Goal: Task Accomplishment & Management: Use online tool/utility

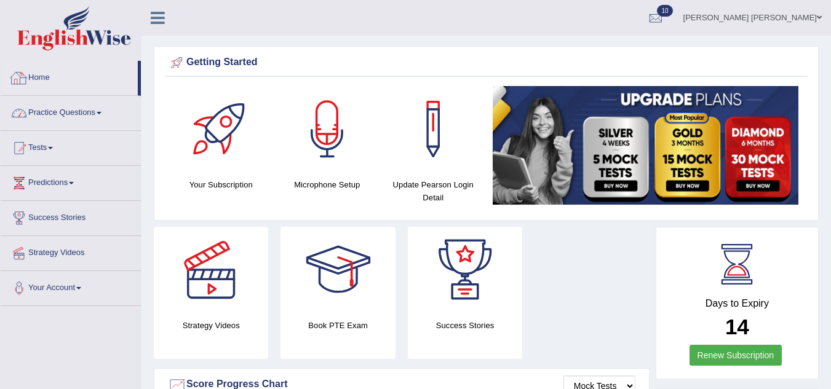
click at [42, 73] on link "Home" at bounding box center [69, 76] width 137 height 31
click at [294, 31] on div "Lila bahadur khadka Toggle navigation Username: Lila_khadka Access Type: Online…" at bounding box center [485, 18] width 689 height 36
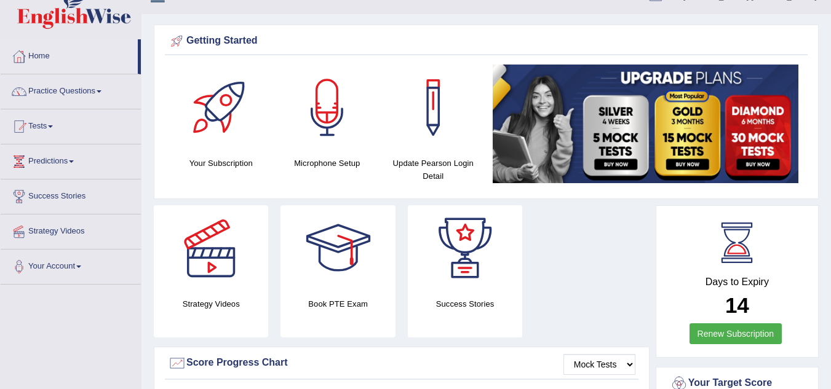
scroll to position [25, 0]
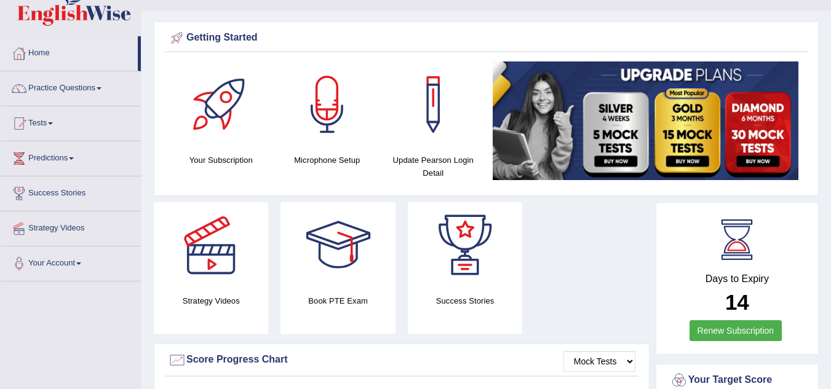
click at [43, 118] on link "Tests" at bounding box center [71, 121] width 140 height 31
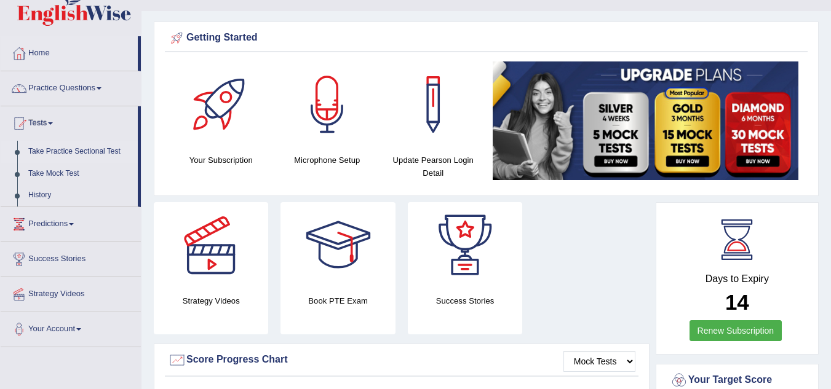
click at [57, 153] on link "Take Practice Sectional Test" at bounding box center [80, 152] width 115 height 22
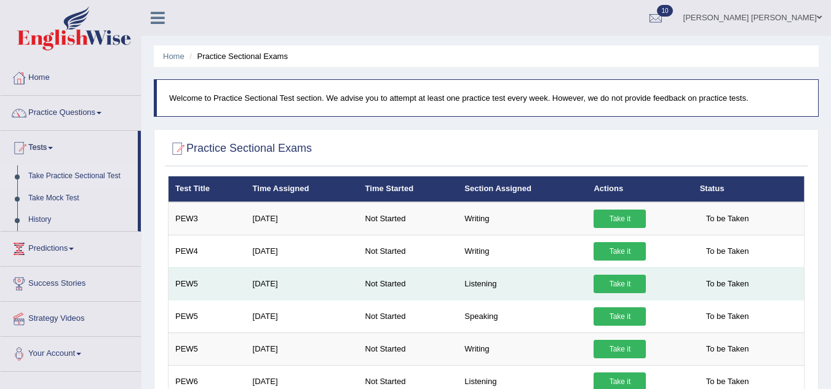
click at [614, 283] on link "Take it" at bounding box center [619, 284] width 52 height 18
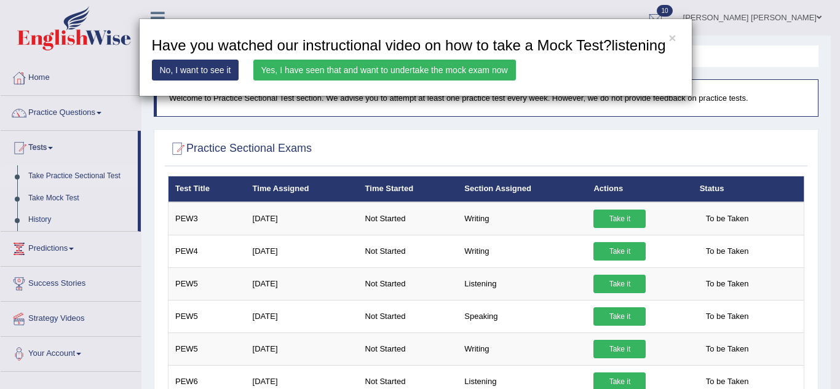
click at [392, 65] on link "Yes, I have seen that and want to undertake the mock exam now" at bounding box center [384, 70] width 263 height 21
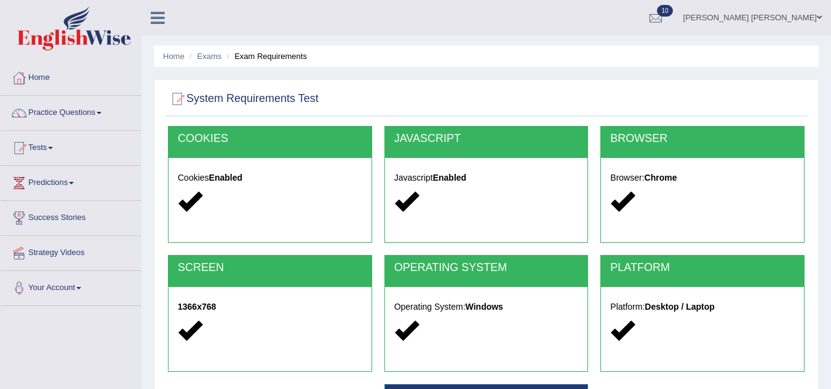
click at [606, 33] on ul "Lila bahadur khadka Toggle navigation Username: Lila_khadka Access Type: Online…" at bounding box center [589, 17] width 483 height 35
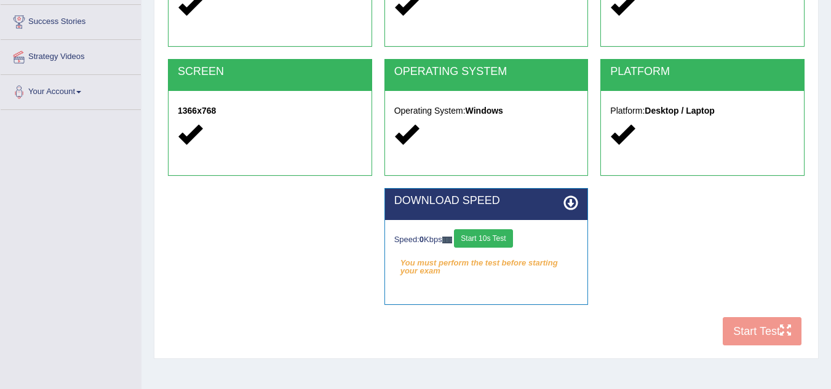
scroll to position [197, 0]
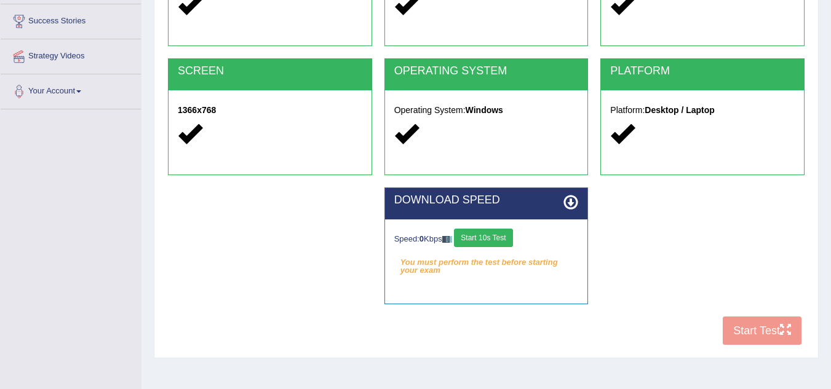
click at [498, 237] on button "Start 10s Test" at bounding box center [483, 238] width 58 height 18
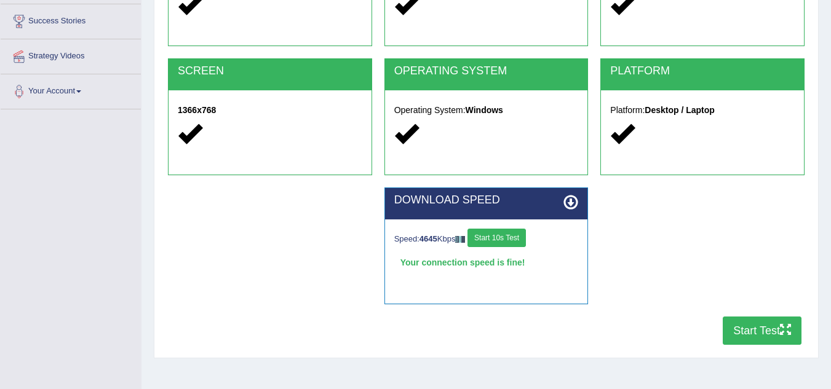
click at [740, 336] on button "Start Test" at bounding box center [761, 331] width 79 height 28
